Goal: Navigation & Orientation: Go to known website

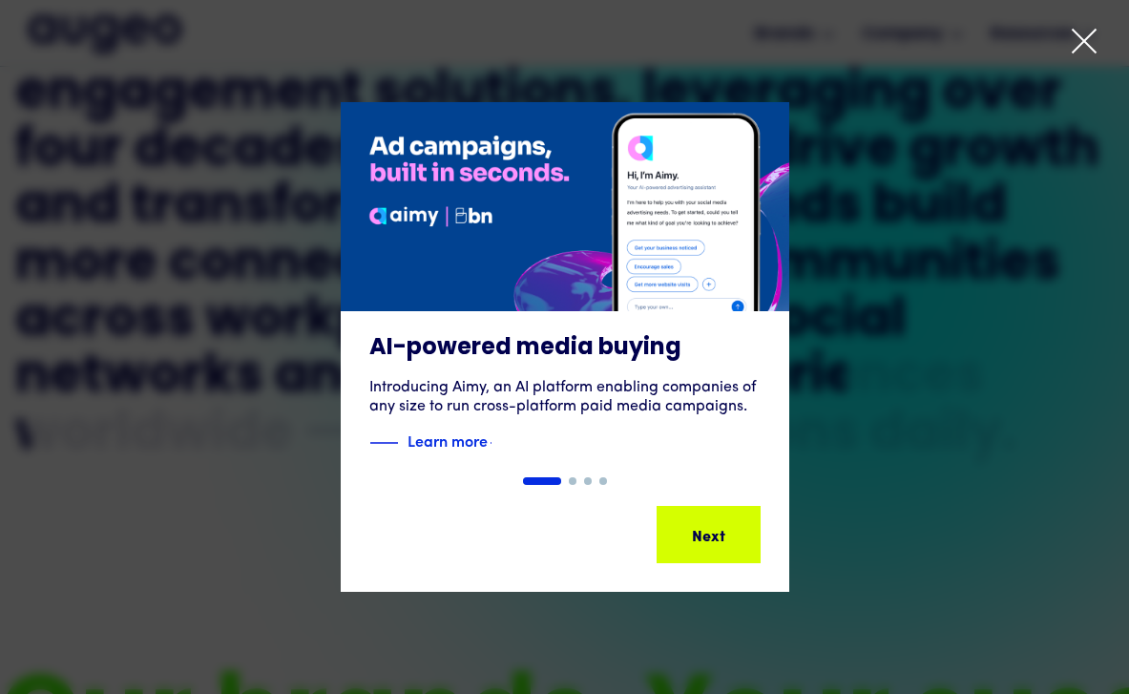
scroll to position [935, 0]
click at [711, 515] on div "Next Next Next Next" at bounding box center [709, 534] width 100 height 53
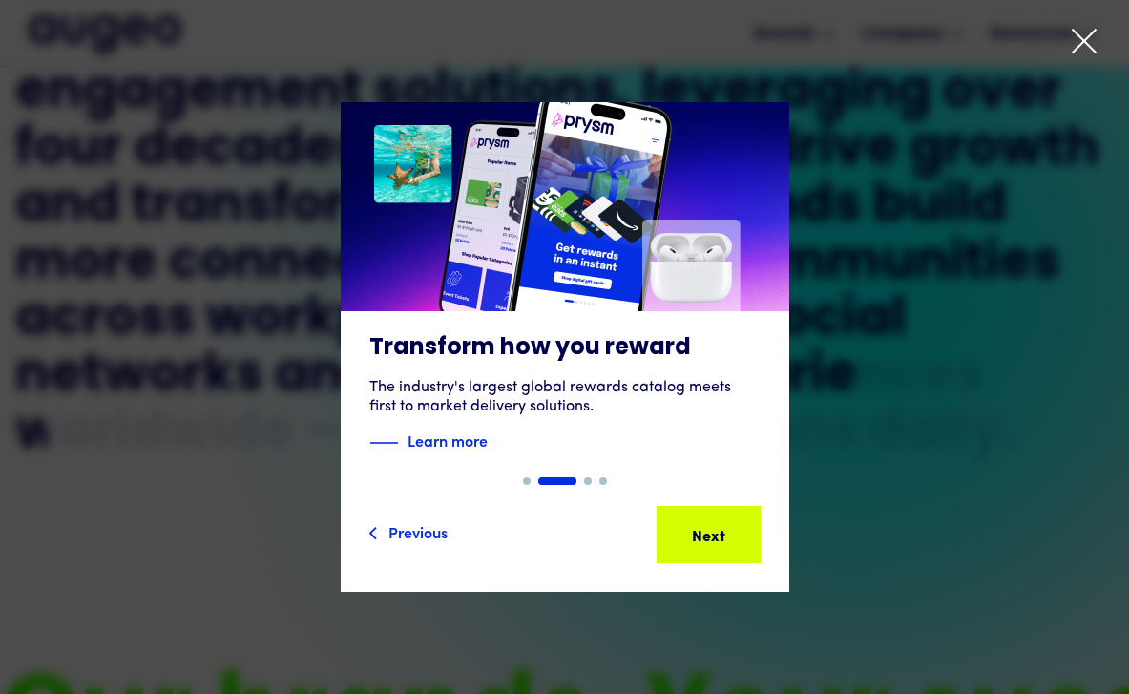
click at [1085, 46] on icon at bounding box center [1084, 41] width 29 height 29
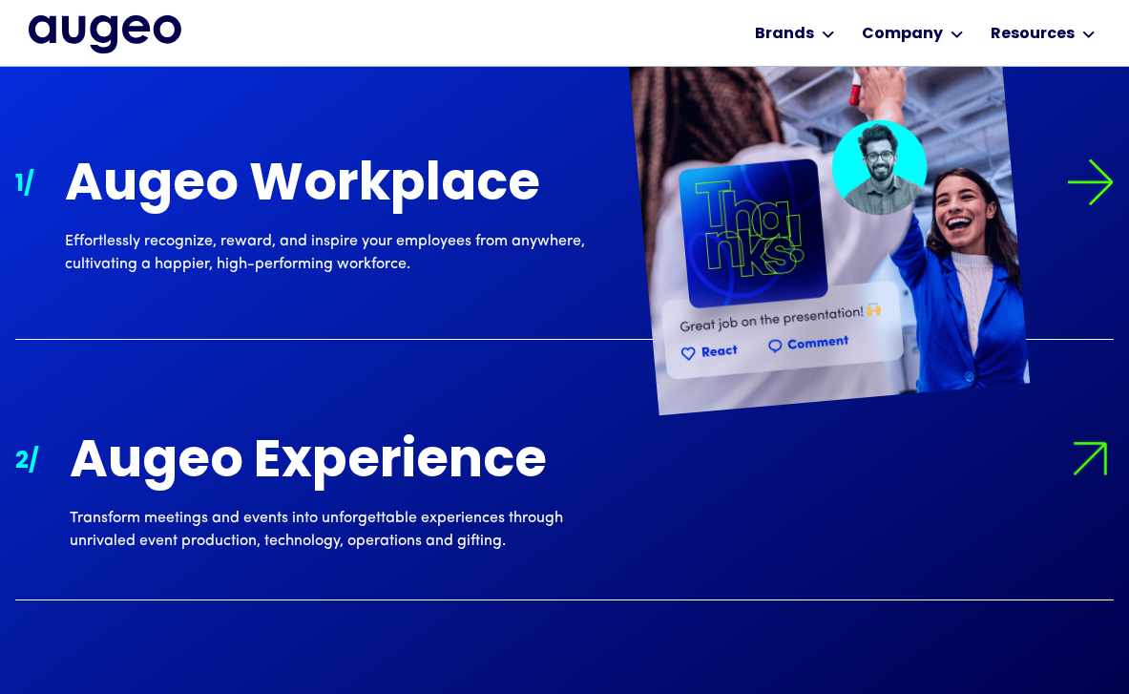
scroll to position [1688, 0]
